Goal: Obtain resource: Download file/media

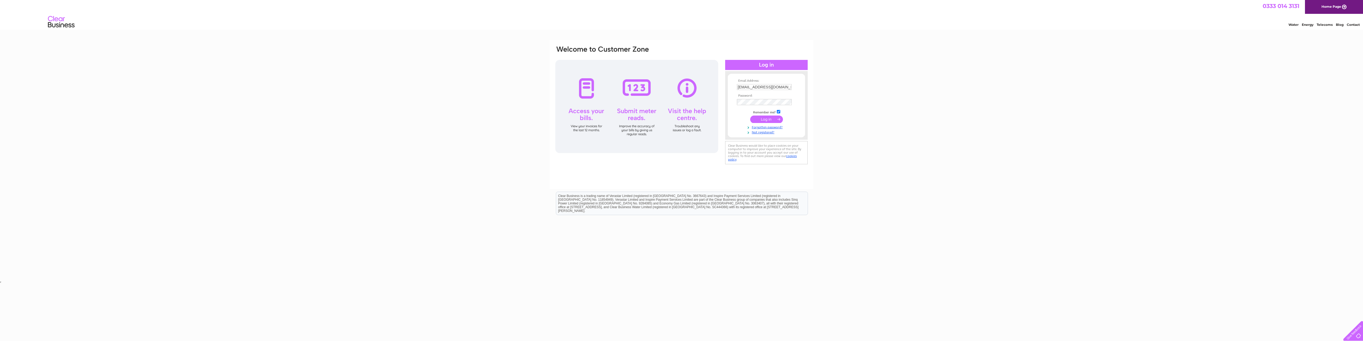
click at [765, 118] on input "submit" at bounding box center [766, 119] width 33 height 7
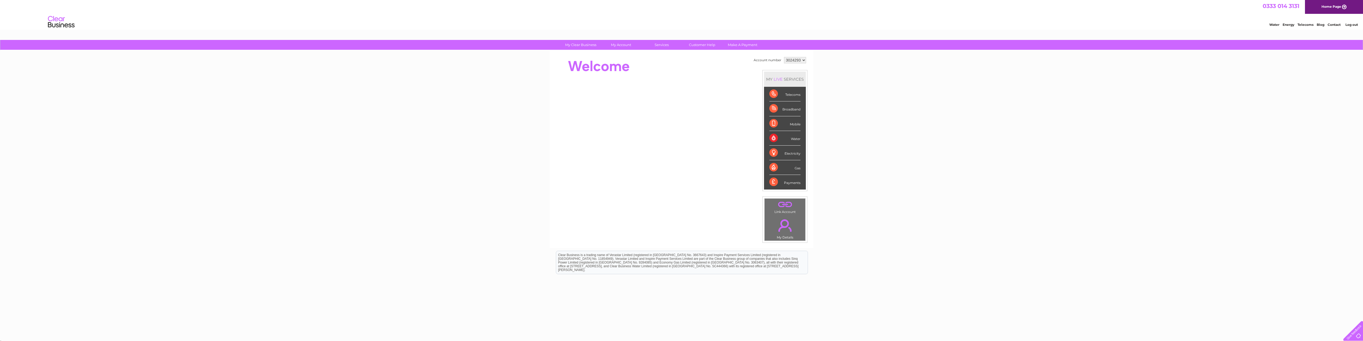
click at [770, 183] on div "Payments" at bounding box center [784, 182] width 31 height 14
click at [781, 182] on div "Payments" at bounding box center [784, 182] width 31 height 14
click at [623, 45] on link "My Account" at bounding box center [621, 45] width 44 height 10
click at [624, 52] on link "Bills and Payments" at bounding box center [623, 55] width 44 height 11
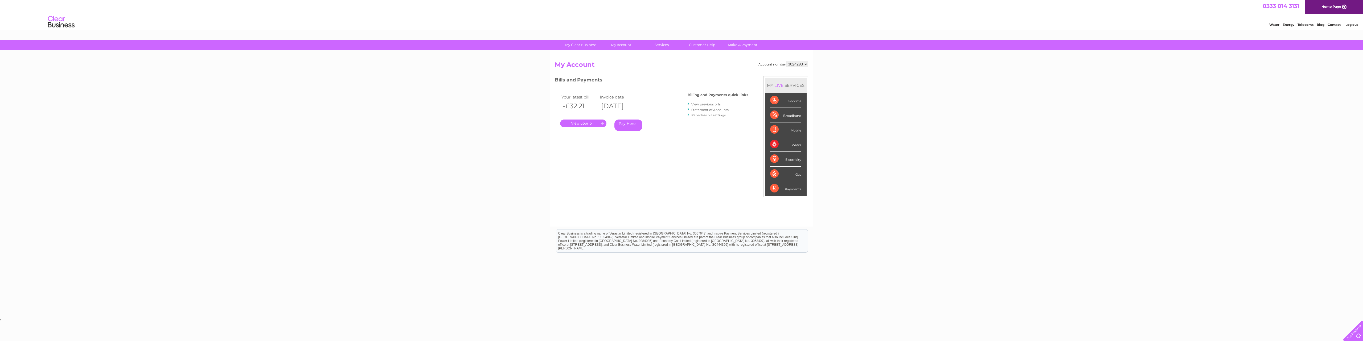
click at [707, 104] on link "View previous bills" at bounding box center [705, 104] width 29 height 4
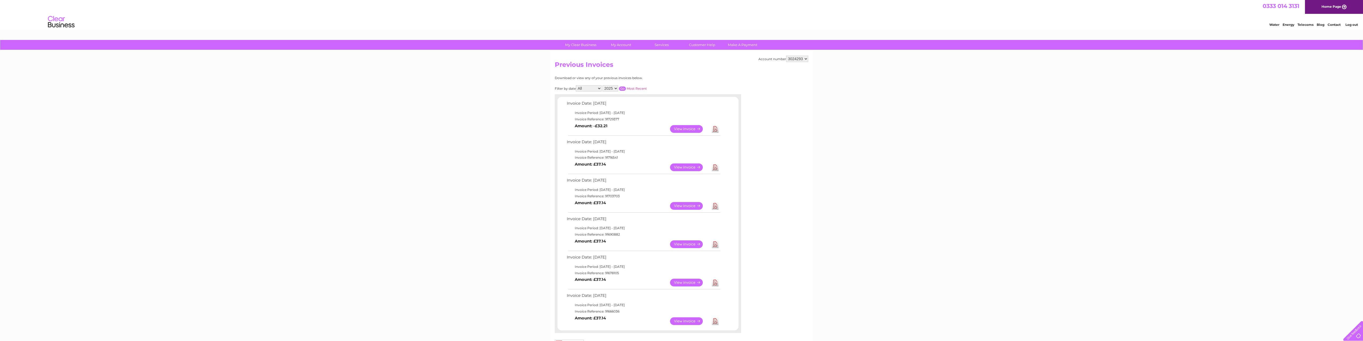
click at [682, 129] on link "View" at bounding box center [689, 129] width 39 height 8
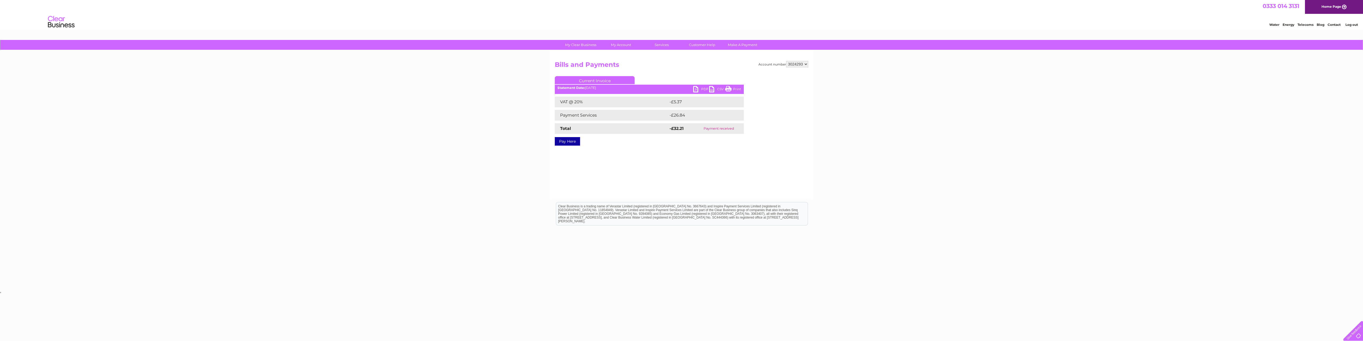
click at [726, 90] on link "Print" at bounding box center [733, 90] width 16 height 8
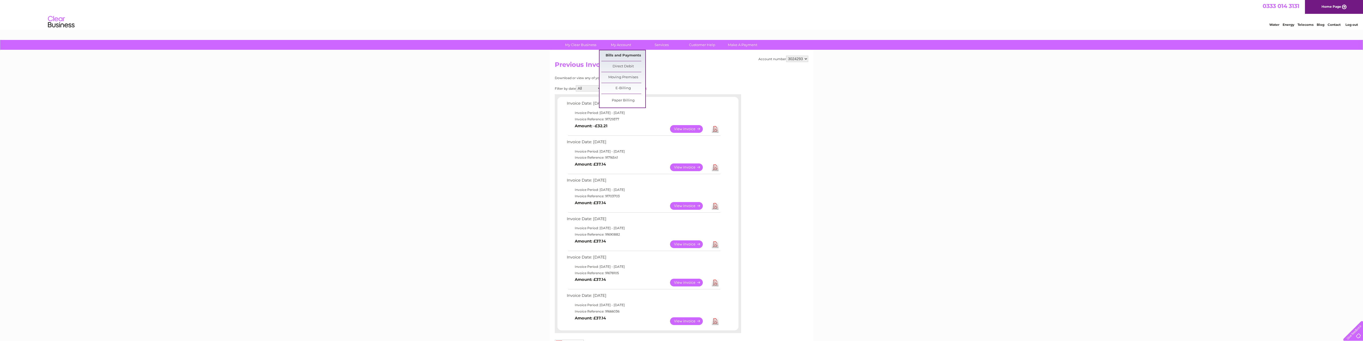
click at [626, 55] on link "Bills and Payments" at bounding box center [623, 55] width 44 height 11
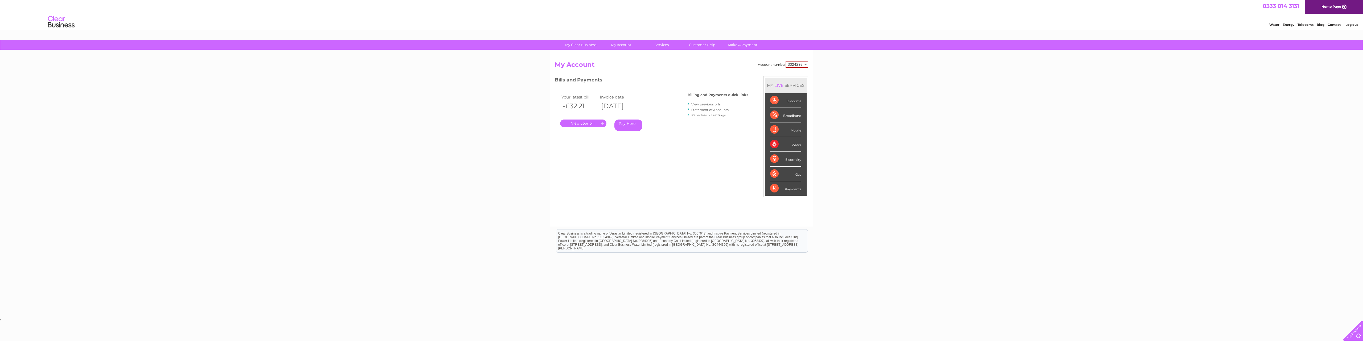
click at [601, 125] on link "." at bounding box center [583, 124] width 46 height 8
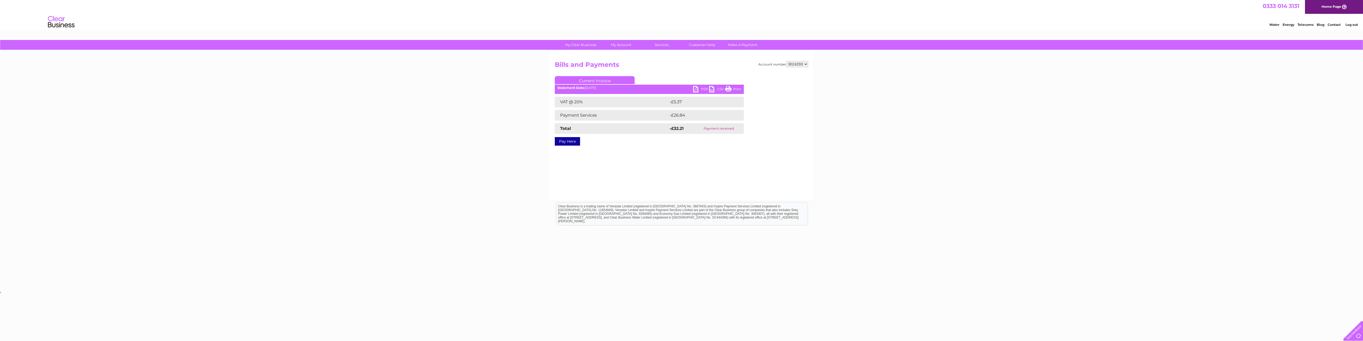
click at [730, 88] on link "Print" at bounding box center [733, 90] width 16 height 8
click at [702, 89] on link "PDF" at bounding box center [701, 90] width 16 height 8
click at [627, 56] on link "Bills and Payments" at bounding box center [623, 55] width 44 height 11
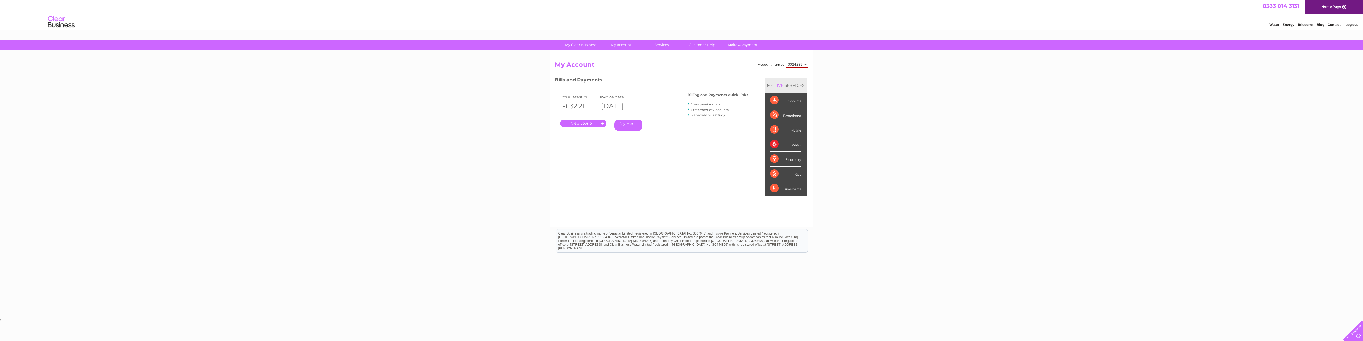
click at [702, 104] on link "View previous bills" at bounding box center [705, 104] width 29 height 4
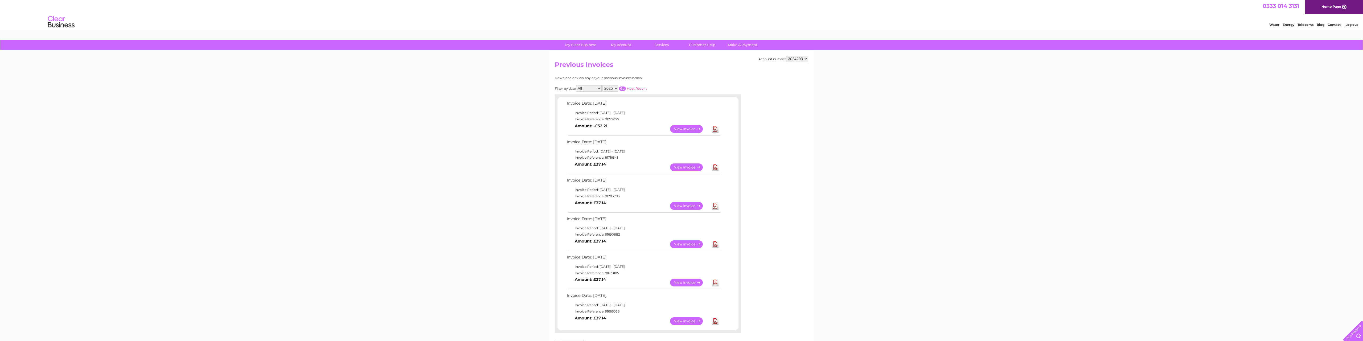
click at [695, 127] on link "View" at bounding box center [689, 129] width 39 height 8
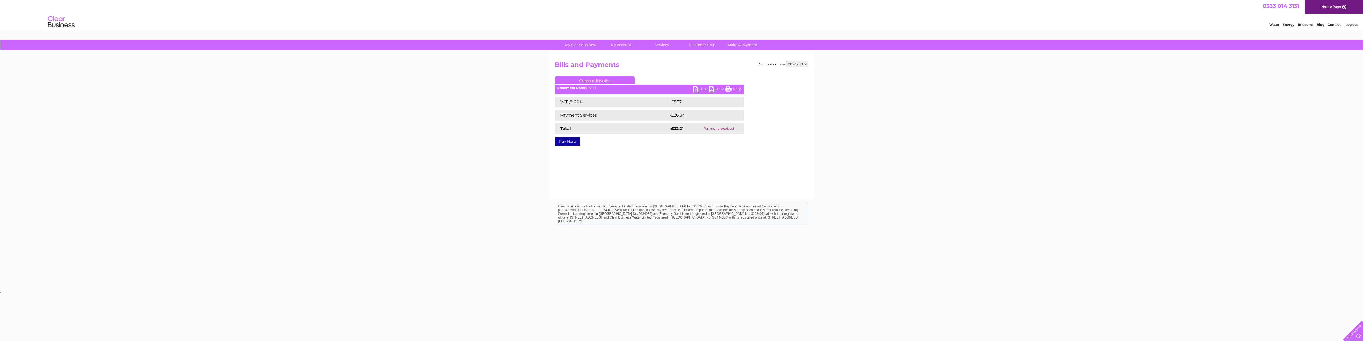
click at [702, 89] on link "PDF" at bounding box center [701, 90] width 16 height 8
